Goal: Task Accomplishment & Management: Use online tool/utility

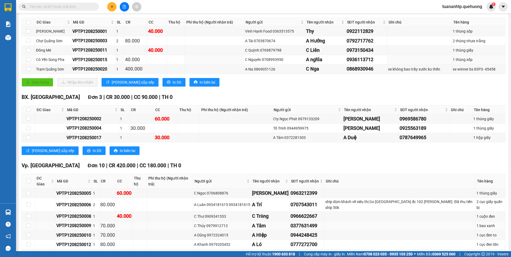
scroll to position [160, 0]
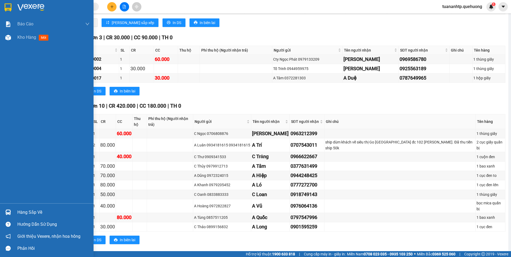
click at [40, 213] on div "Hàng sắp về" at bounding box center [53, 213] width 72 height 8
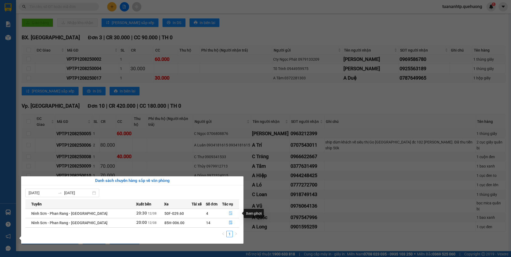
click at [229, 216] on span "file-done" at bounding box center [231, 214] width 4 height 4
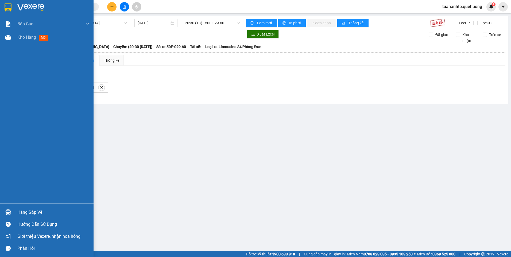
click at [40, 215] on div "Hàng sắp về" at bounding box center [53, 213] width 72 height 8
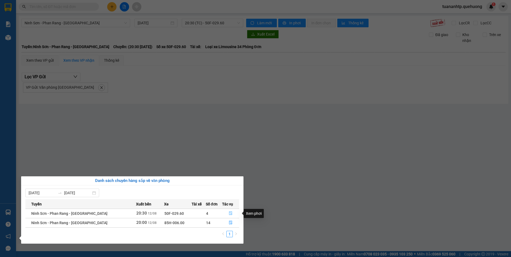
click at [229, 215] on icon "file-done" at bounding box center [230, 214] width 3 height 4
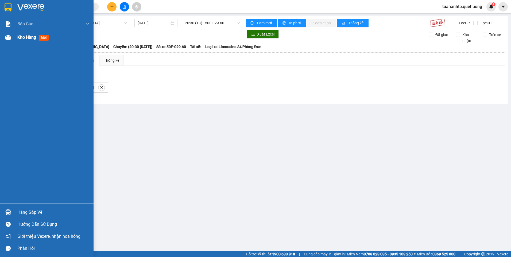
click at [19, 36] on span "Kho hàng" at bounding box center [26, 37] width 19 height 5
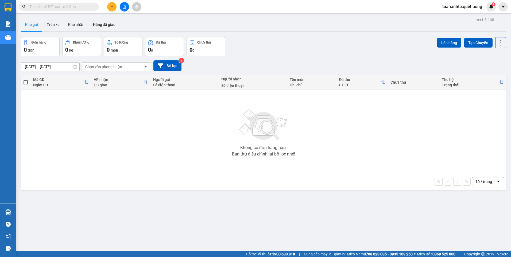
click at [29, 213] on div "ver 1.8.138 Kho gửi Trên xe Kho nhận Hàng đã giao Đơn hàng 0 đơn Khối lượng 0 k…" at bounding box center [264, 144] width 490 height 257
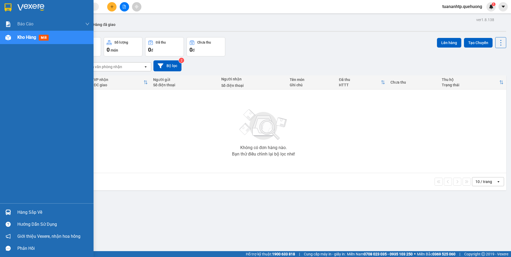
click at [30, 216] on div "Hàng sắp về" at bounding box center [53, 213] width 72 height 8
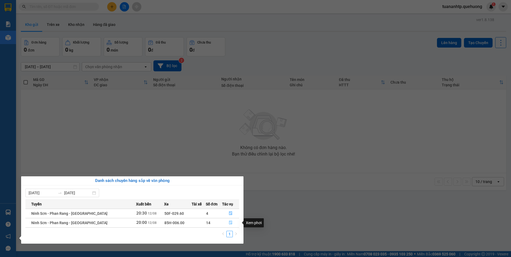
click at [230, 222] on icon "file-done" at bounding box center [231, 223] width 4 height 4
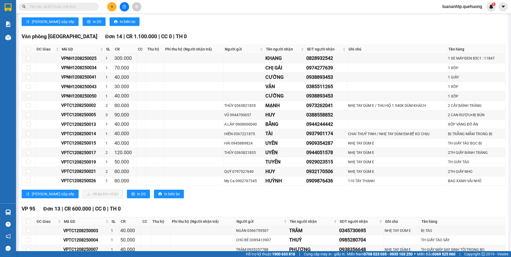
scroll to position [428, 0]
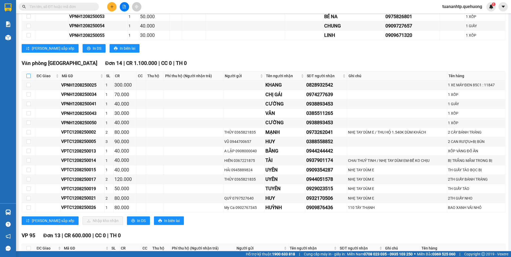
click at [29, 75] on input "checkbox" at bounding box center [28, 76] width 4 height 4
checkbox input "true"
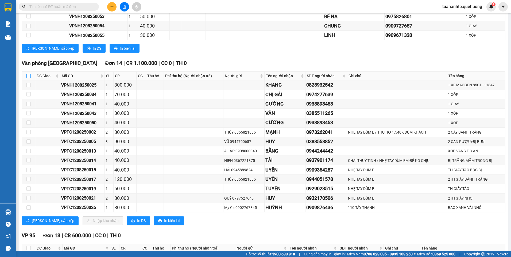
checkbox input "true"
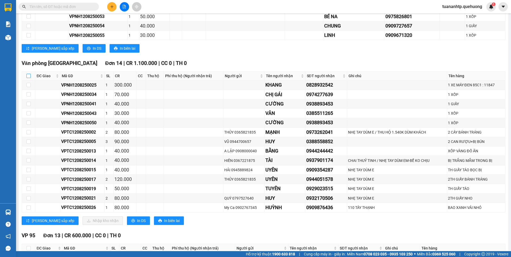
checkbox input "true"
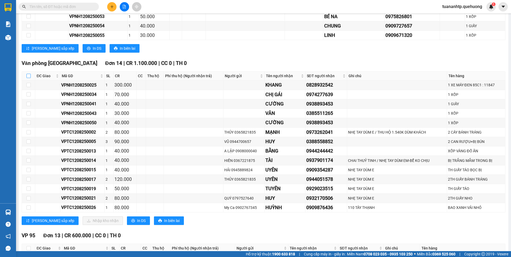
checkbox input "true"
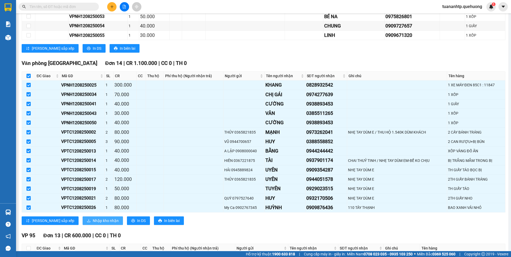
click at [93, 223] on span "Nhập kho nhận" at bounding box center [106, 221] width 26 height 6
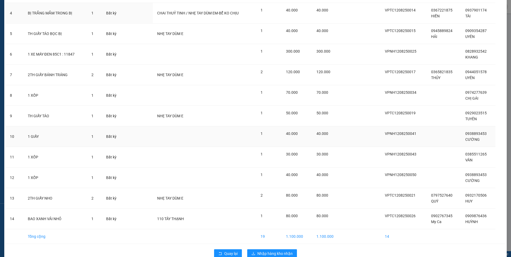
scroll to position [115, 0]
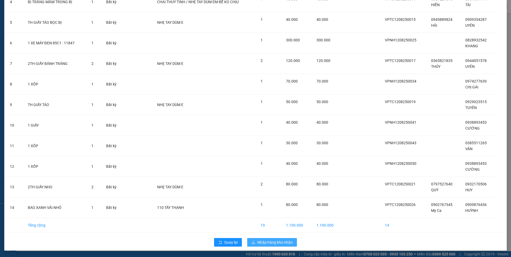
click at [282, 243] on span "Nhập hàng kho nhận" at bounding box center [274, 243] width 35 height 6
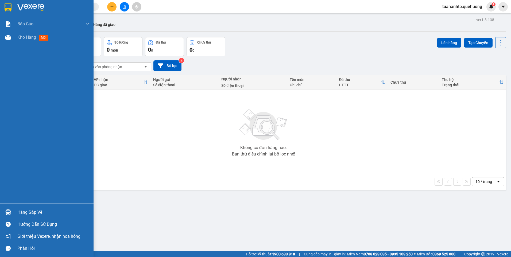
click at [34, 211] on div "Hàng sắp về" at bounding box center [53, 213] width 72 height 8
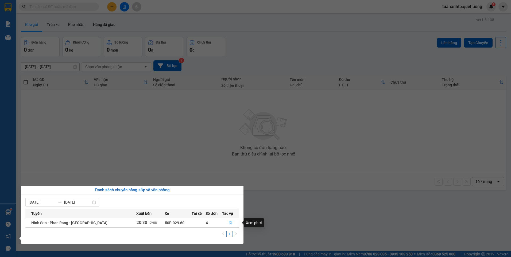
click at [230, 224] on icon "file-done" at bounding box center [230, 223] width 3 height 4
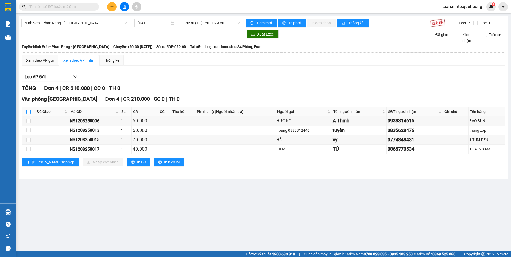
click at [28, 112] on input "checkbox" at bounding box center [28, 112] width 4 height 4
checkbox input "true"
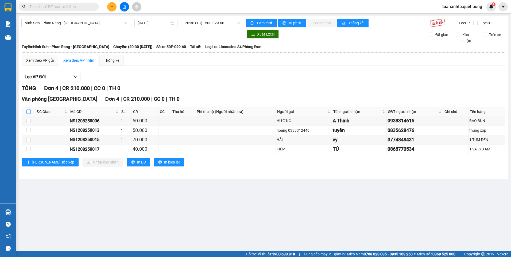
checkbox input "true"
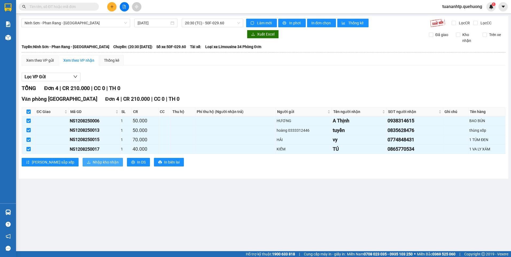
click at [93, 165] on span "Nhập kho nhận" at bounding box center [106, 162] width 26 height 6
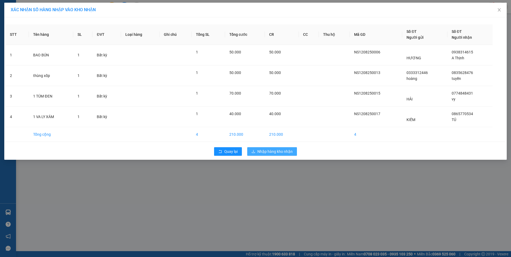
click at [271, 153] on span "Nhập hàng kho nhận" at bounding box center [274, 152] width 35 height 6
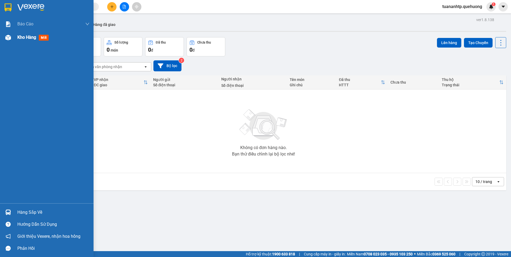
click at [32, 37] on span "Kho hàng" at bounding box center [26, 37] width 19 height 5
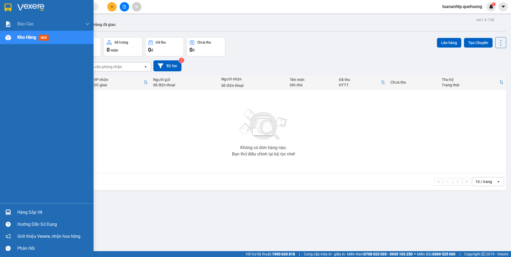
click at [41, 212] on div "Hàng sắp về" at bounding box center [53, 213] width 72 height 8
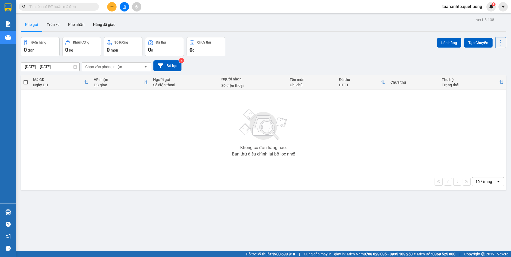
click at [117, 136] on section "Kết quả tìm kiếm ( 0 ) Bộ lọc No Data tuananhtp.quehuong 1 Báo cáo Báo cáo dòng…" at bounding box center [255, 128] width 511 height 257
click at [123, 9] on button at bounding box center [124, 6] width 9 height 9
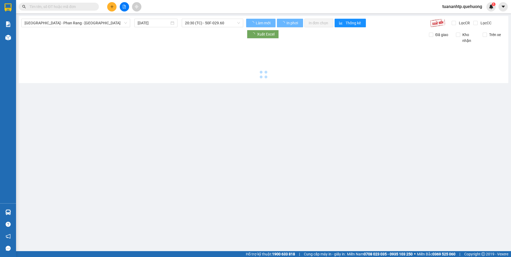
type input "[DATE]"
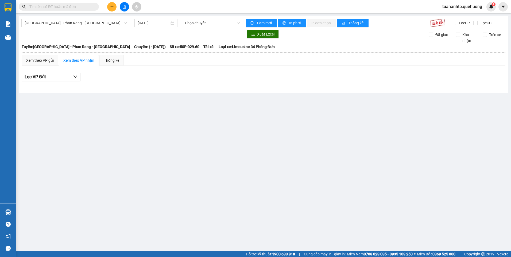
click at [129, 18] on div "[GEOGRAPHIC_DATA] - [GEOGRAPHIC_DATA] - [GEOGRAPHIC_DATA] [DATE] Chọn chuyến Là…" at bounding box center [264, 54] width 490 height 77
click at [124, 23] on span "[GEOGRAPHIC_DATA] - Phan Rang - [GEOGRAPHIC_DATA]" at bounding box center [76, 23] width 102 height 8
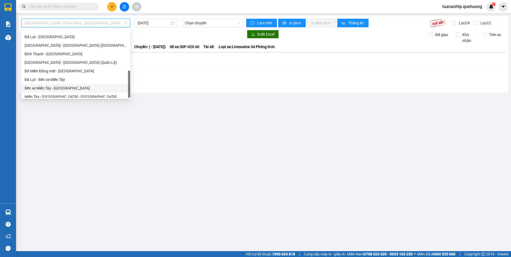
scroll to position [145, 0]
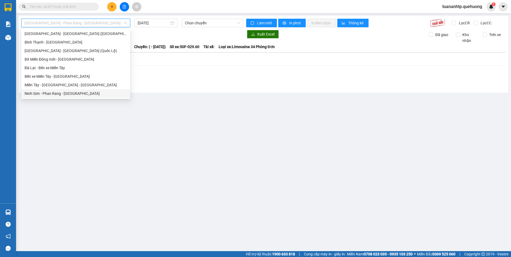
click at [58, 94] on div "Ninh Sơn - Phan Rang - [GEOGRAPHIC_DATA]" at bounding box center [76, 94] width 102 height 6
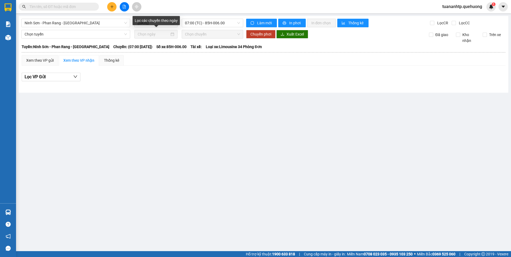
click at [161, 26] on div "Lọc các chuyến theo ngày" at bounding box center [156, 22] width 47 height 13
click at [161, 24] on div "Lọc các chuyến theo ngày" at bounding box center [156, 20] width 47 height 9
click at [148, 22] on div "Lọc các chuyến theo ngày" at bounding box center [156, 20] width 47 height 9
click at [172, 22] on div "[DATE]" at bounding box center [156, 23] width 36 height 6
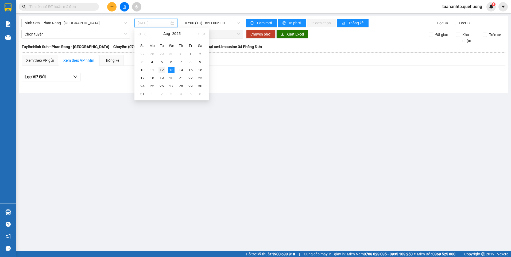
click at [161, 69] on div "12" at bounding box center [162, 70] width 6 height 6
type input "[DATE]"
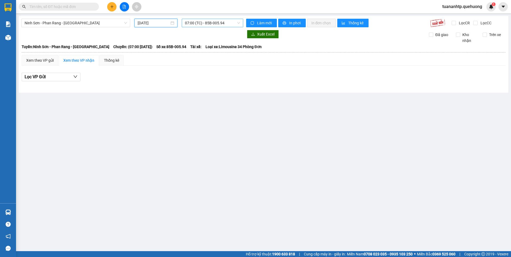
click at [214, 25] on span "07:00 (TC) - 85B-005.94" at bounding box center [212, 23] width 55 height 8
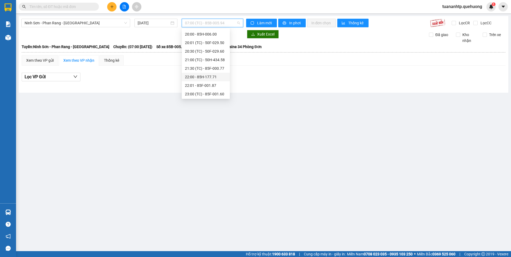
scroll to position [51, 0]
click at [218, 61] on div "21:00 (TC) - 50H-434.58" at bounding box center [206, 59] width 42 height 6
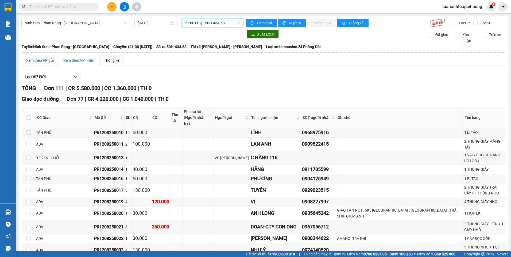
click at [47, 61] on div "Xem theo VP gửi" at bounding box center [40, 60] width 28 height 6
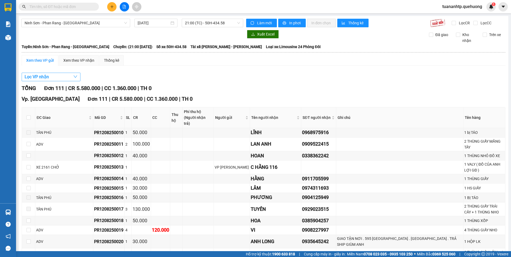
click at [55, 78] on button "Lọc VP nhận" at bounding box center [51, 77] width 59 height 9
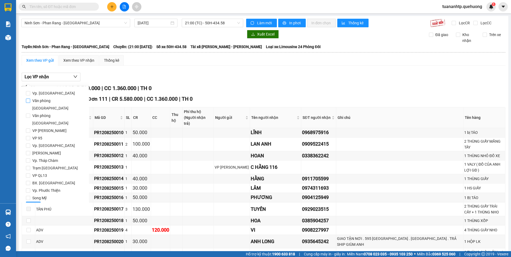
click at [52, 101] on span "Văn phòng [GEOGRAPHIC_DATA]" at bounding box center [57, 104] width 55 height 15
click at [30, 101] on input "Văn phòng [GEOGRAPHIC_DATA]" at bounding box center [28, 101] width 4 height 4
checkbox input "true"
click at [32, 203] on span "Lọc" at bounding box center [33, 206] width 6 height 6
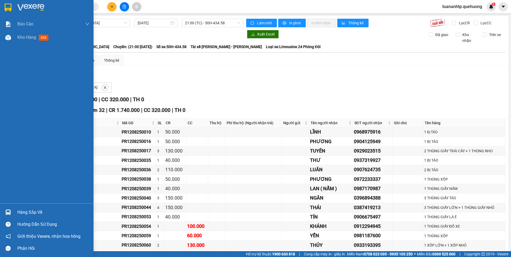
click at [39, 211] on div "Hàng sắp về" at bounding box center [53, 213] width 72 height 8
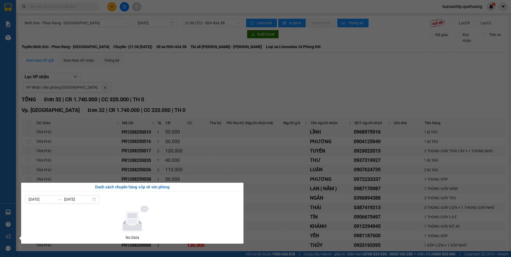
click at [195, 77] on section "Kết quả tìm kiếm ( 0 ) Bộ lọc No Data tuananhtp.quehuong 1 Báo cáo Báo cáo dòng…" at bounding box center [255, 128] width 511 height 257
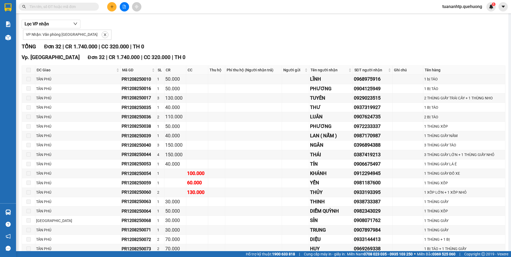
scroll to position [45, 0]
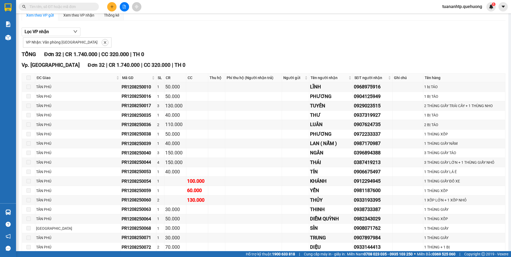
click at [29, 79] on span at bounding box center [28, 78] width 4 height 4
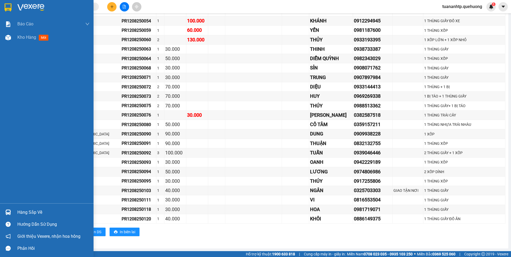
click at [34, 211] on div "Hàng sắp về" at bounding box center [53, 213] width 72 height 8
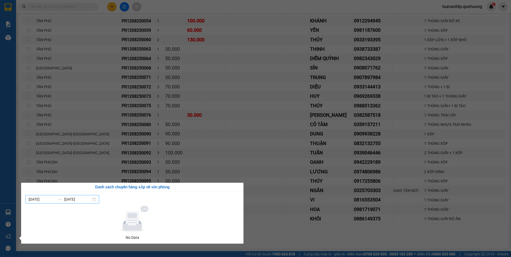
click at [99, 199] on div "[DATE] [DATE]" at bounding box center [62, 199] width 74 height 9
click at [107, 205] on div "[DATE] [DATE] No Data" at bounding box center [132, 217] width 214 height 45
click at [128, 223] on icon at bounding box center [132, 220] width 13 height 18
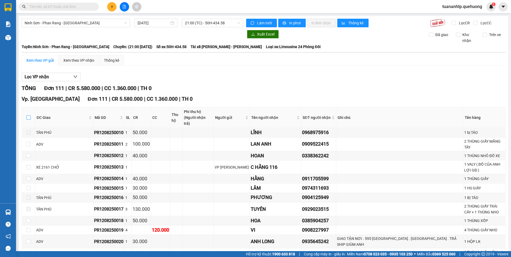
click at [30, 116] on input "checkbox" at bounding box center [28, 118] width 4 height 4
checkbox input "true"
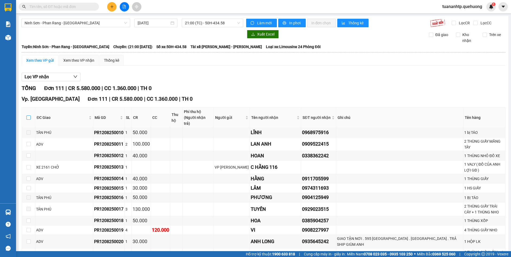
checkbox input "true"
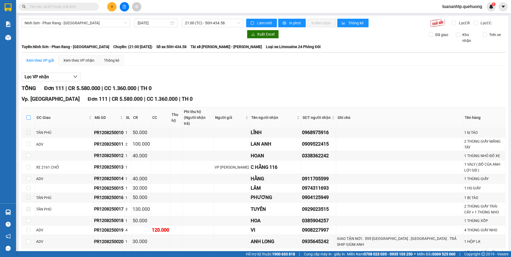
checkbox input "true"
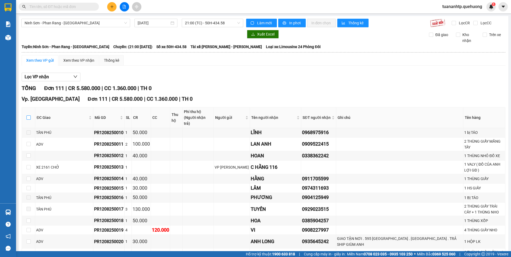
checkbox input "true"
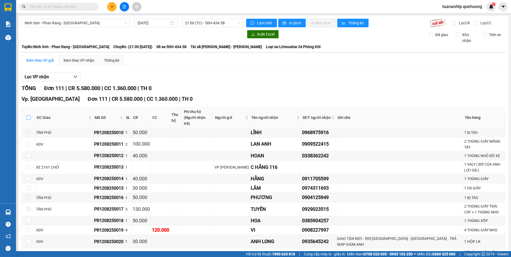
checkbox input "true"
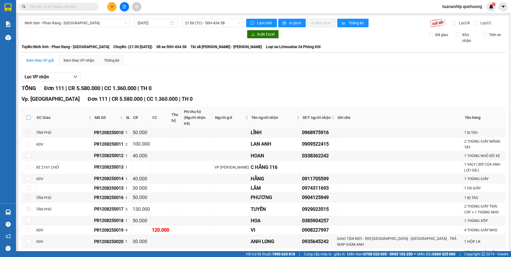
checkbox input "true"
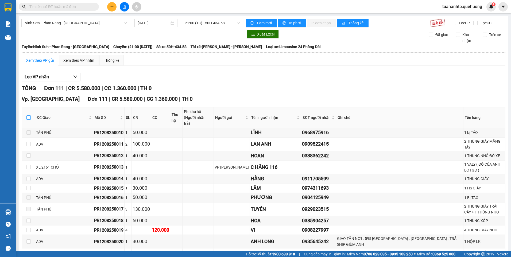
checkbox input "true"
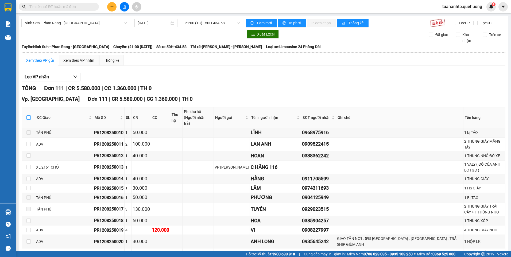
checkbox input "true"
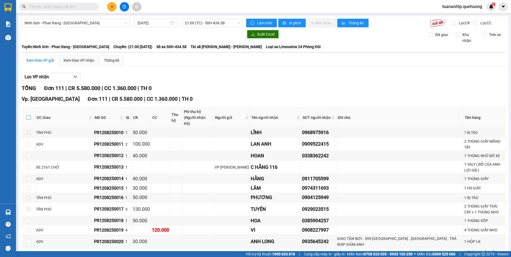
checkbox input "true"
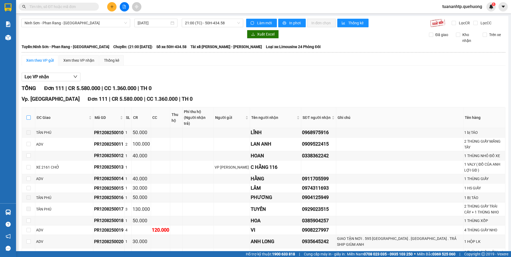
checkbox input "true"
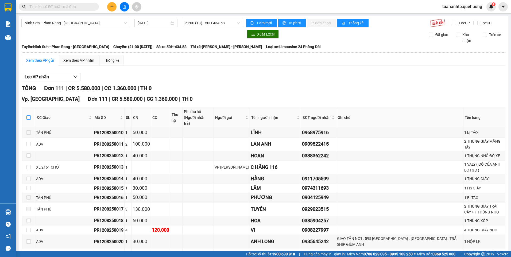
checkbox input "true"
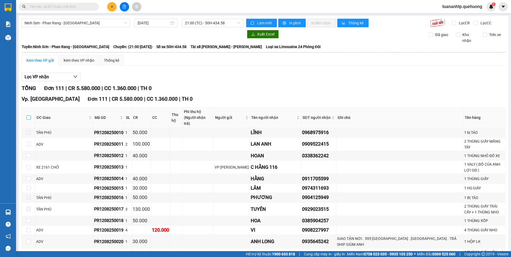
checkbox input "true"
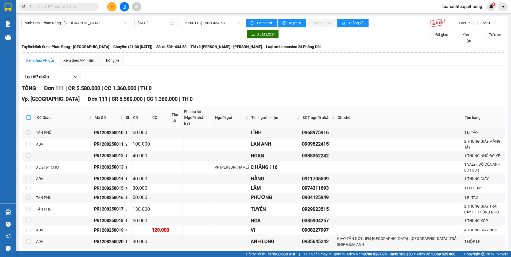
checkbox input "true"
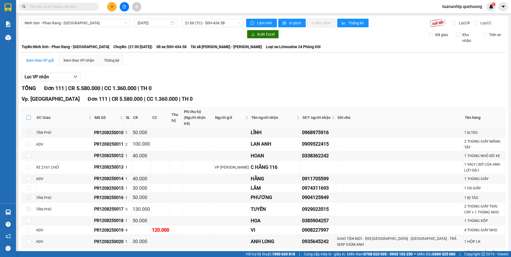
checkbox input "true"
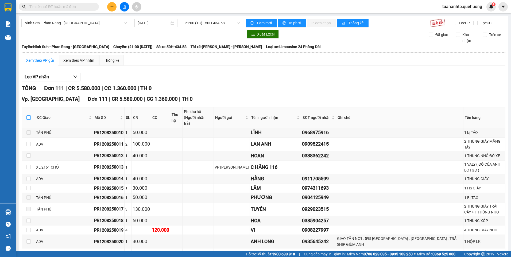
checkbox input "true"
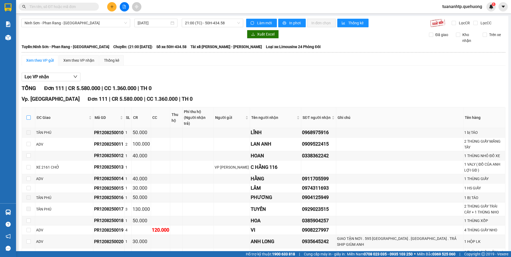
checkbox input "true"
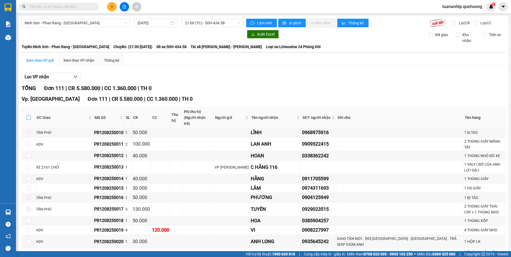
checkbox input "true"
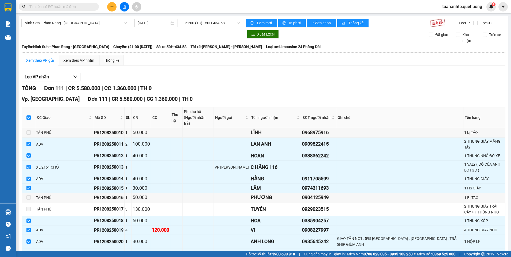
click at [30, 116] on input "checkbox" at bounding box center [28, 118] width 4 height 4
checkbox input "false"
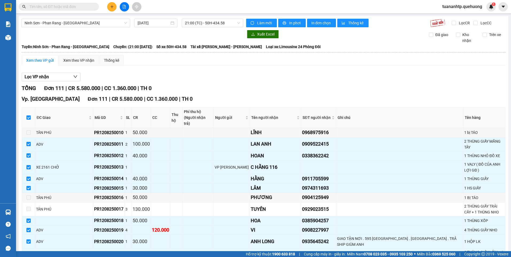
checkbox input "false"
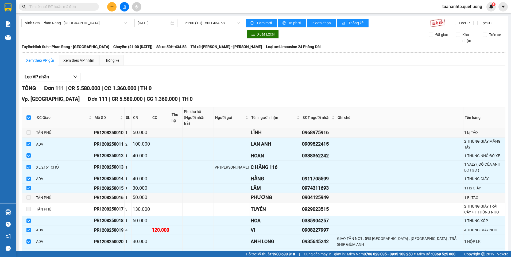
checkbox input "false"
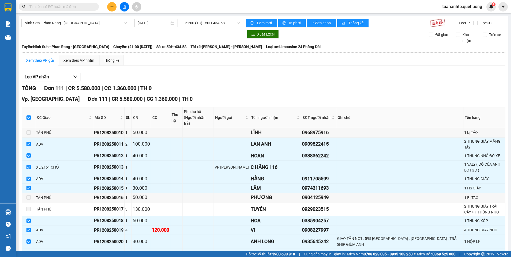
checkbox input "false"
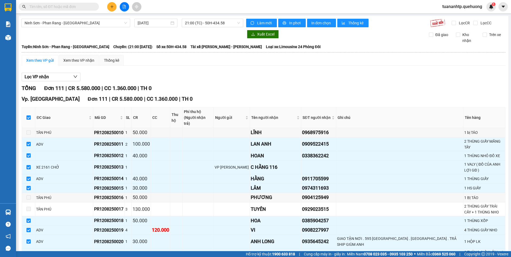
checkbox input "false"
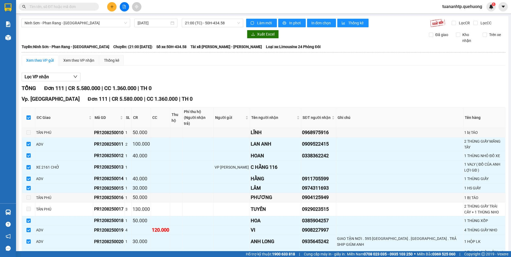
checkbox input "false"
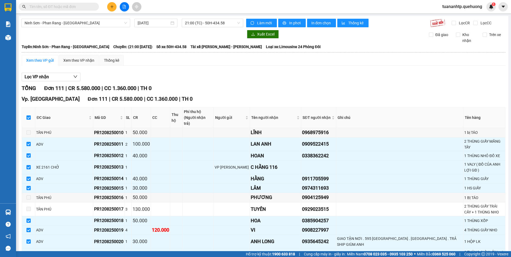
checkbox input "false"
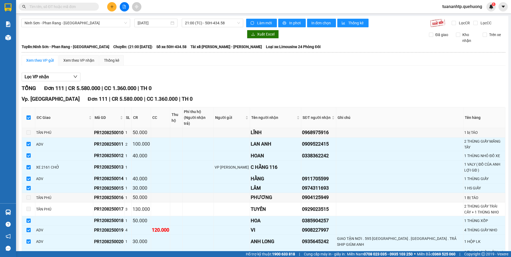
checkbox input "false"
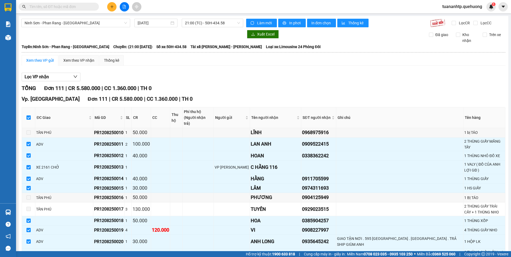
checkbox input "false"
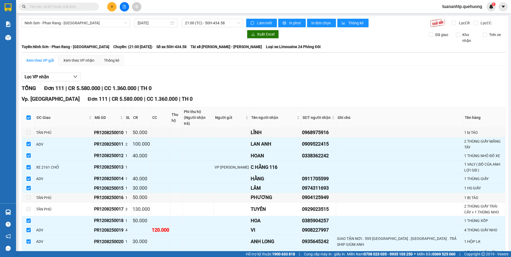
checkbox input "false"
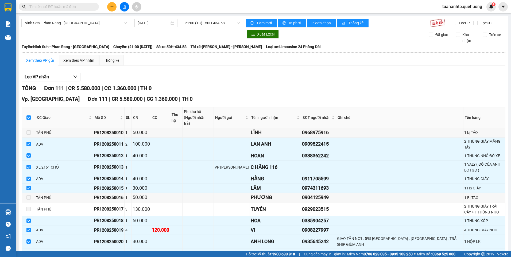
checkbox input "false"
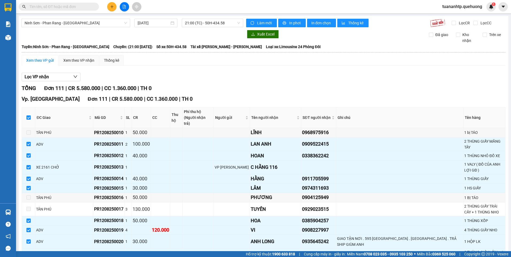
checkbox input "false"
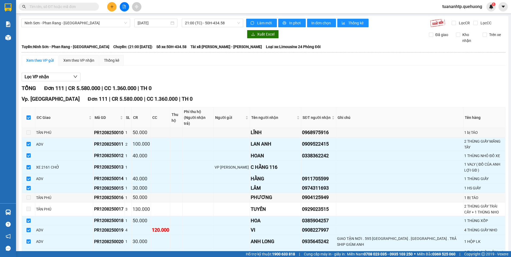
checkbox input "false"
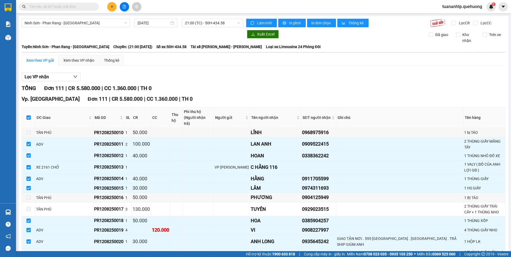
checkbox input "false"
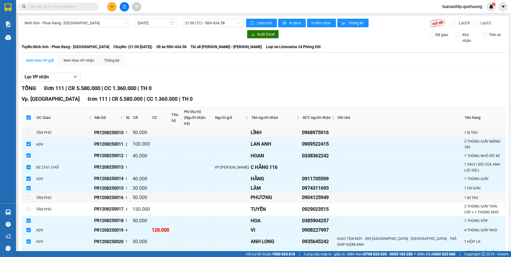
checkbox input "false"
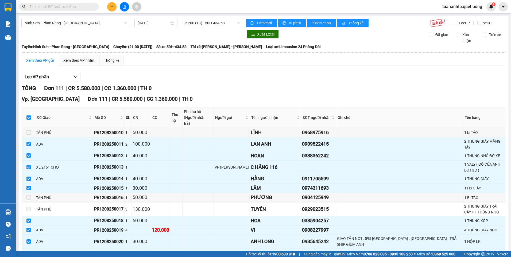
checkbox input "false"
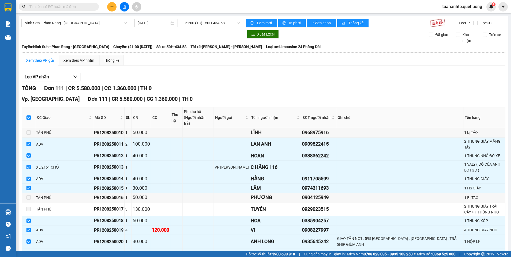
checkbox input "false"
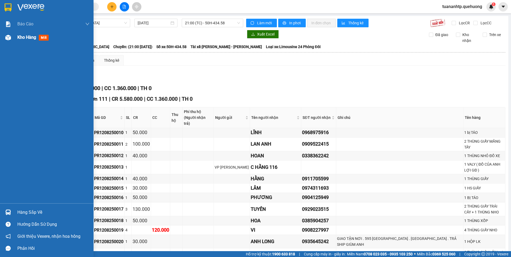
click at [33, 38] on span "Kho hàng" at bounding box center [26, 37] width 19 height 5
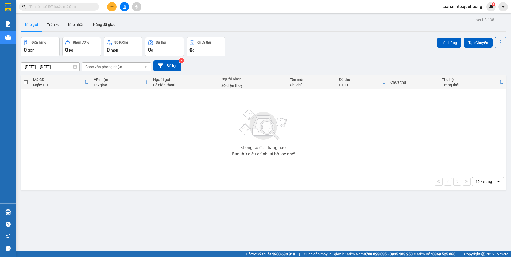
click at [114, 66] on div "Chọn văn phòng nhận" at bounding box center [103, 66] width 37 height 5
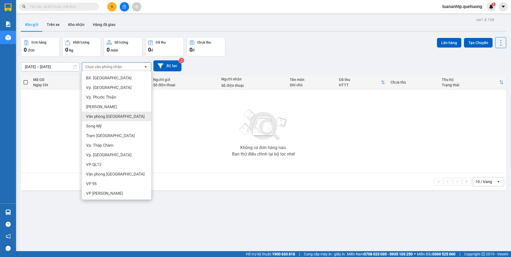
click at [111, 117] on span "Văn phòng [GEOGRAPHIC_DATA]" at bounding box center [115, 116] width 59 height 5
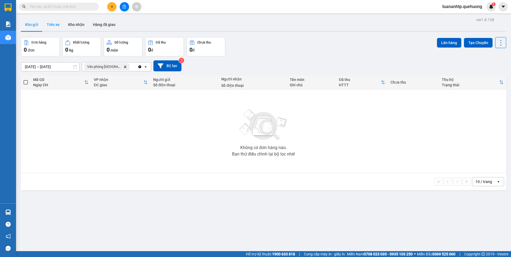
click at [57, 26] on button "Trên xe" at bounding box center [53, 24] width 21 height 13
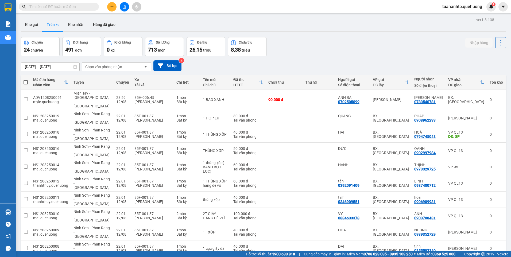
click at [105, 69] on div "Chọn văn phòng nhận" at bounding box center [103, 66] width 37 height 5
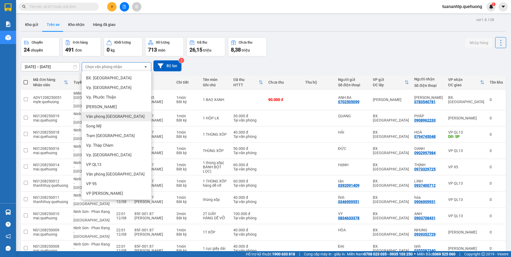
click at [105, 115] on span "Văn phòng [GEOGRAPHIC_DATA]" at bounding box center [115, 116] width 59 height 5
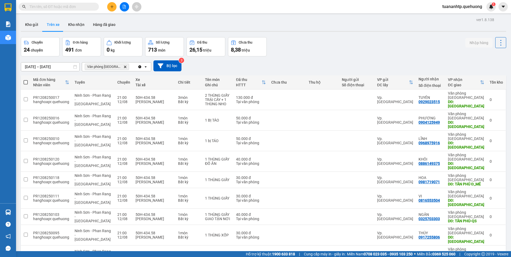
click at [28, 84] on th at bounding box center [26, 82] width 10 height 14
click at [26, 83] on span at bounding box center [26, 82] width 4 height 4
click at [26, 80] on input "checkbox" at bounding box center [26, 80] width 0 height 0
checkbox input "true"
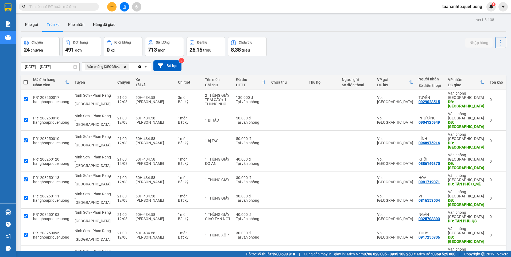
checkbox input "true"
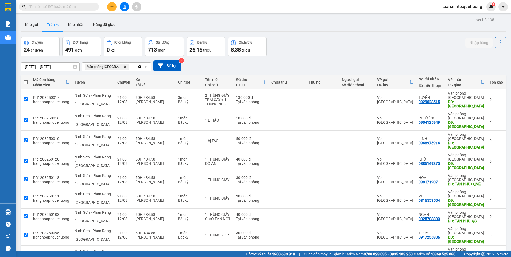
checkbox input "true"
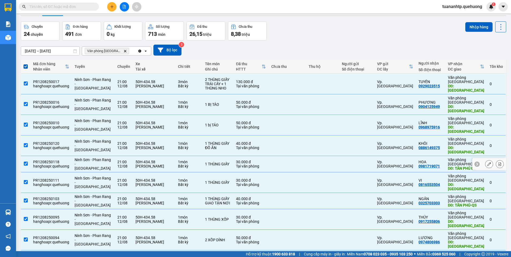
scroll to position [25, 0]
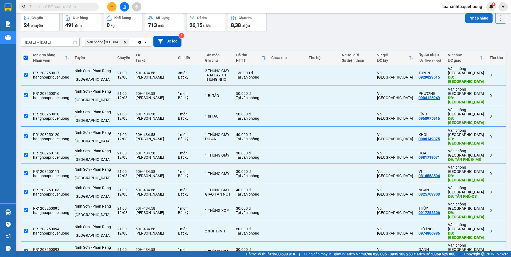
click at [475, 21] on button "Nhập hàng" at bounding box center [479, 18] width 27 height 10
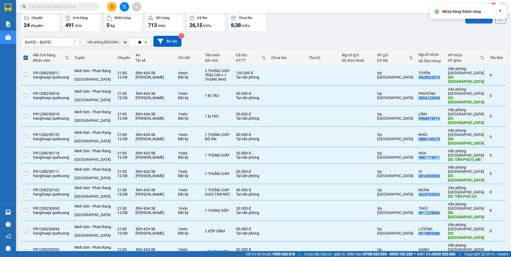
checkbox input "false"
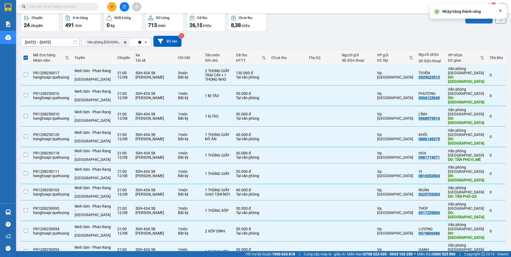
checkbox input "false"
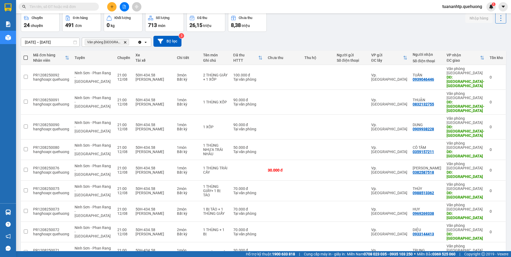
click at [26, 59] on span at bounding box center [26, 58] width 4 height 4
click at [26, 55] on input "checkbox" at bounding box center [26, 55] width 0 height 0
checkbox input "true"
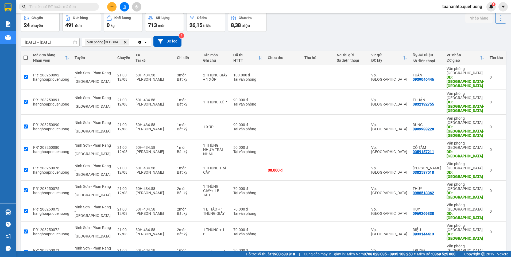
checkbox input "true"
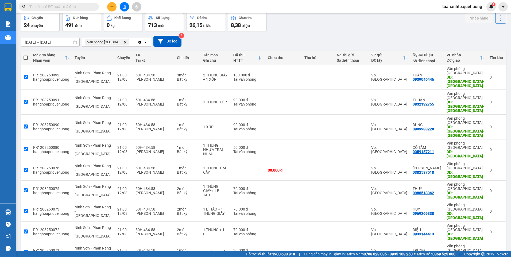
checkbox input "true"
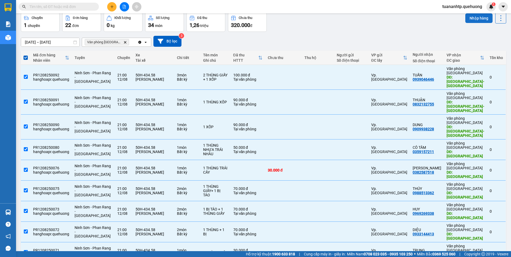
click at [474, 19] on button "Nhập hàng" at bounding box center [479, 18] width 27 height 10
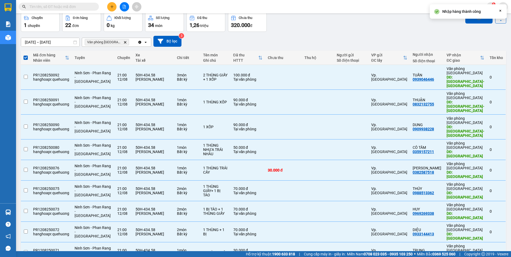
checkbox input "false"
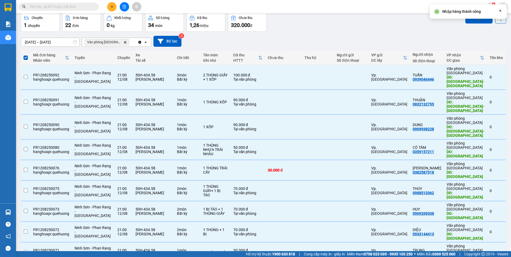
checkbox input "false"
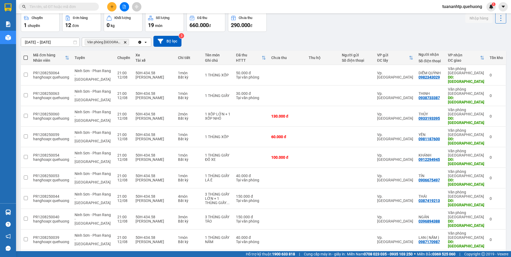
click at [25, 59] on span at bounding box center [26, 58] width 4 height 4
click at [26, 55] on input "checkbox" at bounding box center [26, 55] width 0 height 0
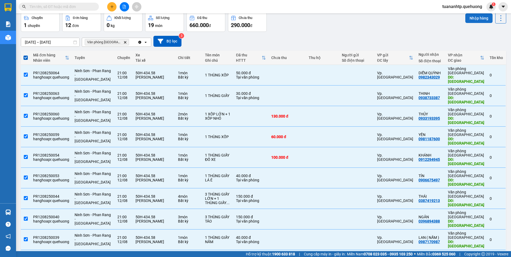
click at [475, 18] on button "Nhập hàng" at bounding box center [479, 18] width 27 height 10
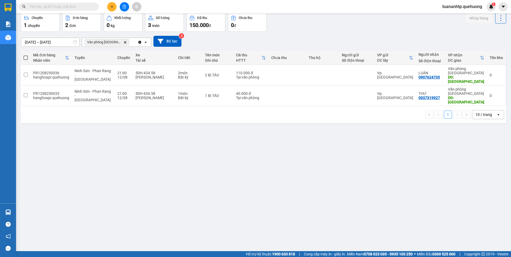
click at [25, 57] on span at bounding box center [26, 58] width 4 height 4
click at [26, 55] on input "checkbox" at bounding box center [26, 55] width 0 height 0
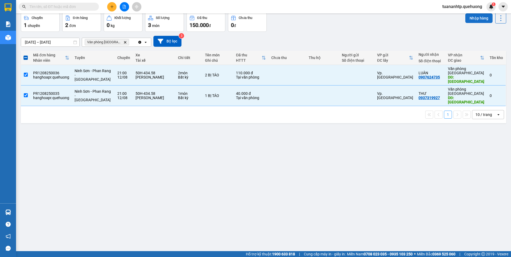
click at [475, 18] on button "Nhập hàng" at bounding box center [479, 18] width 27 height 10
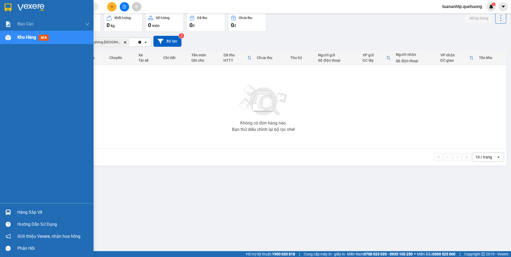
click at [24, 39] on span "Kho hàng" at bounding box center [26, 37] width 19 height 5
click at [24, 37] on span "Kho hàng" at bounding box center [26, 37] width 19 height 5
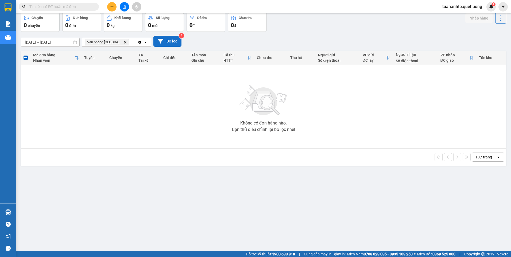
click at [167, 42] on button "Bộ lọc" at bounding box center [167, 41] width 28 height 11
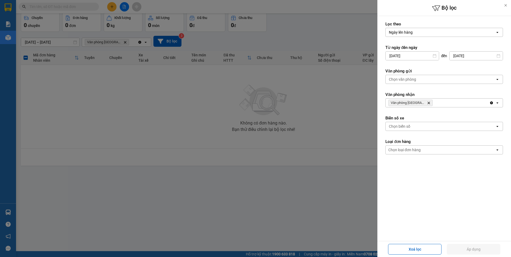
drag, startPoint x: 101, startPoint y: 243, endPoint x: 105, endPoint y: 236, distance: 7.6
click at [101, 241] on div at bounding box center [255, 128] width 511 height 257
